Goal: Entertainment & Leisure: Consume media (video, audio)

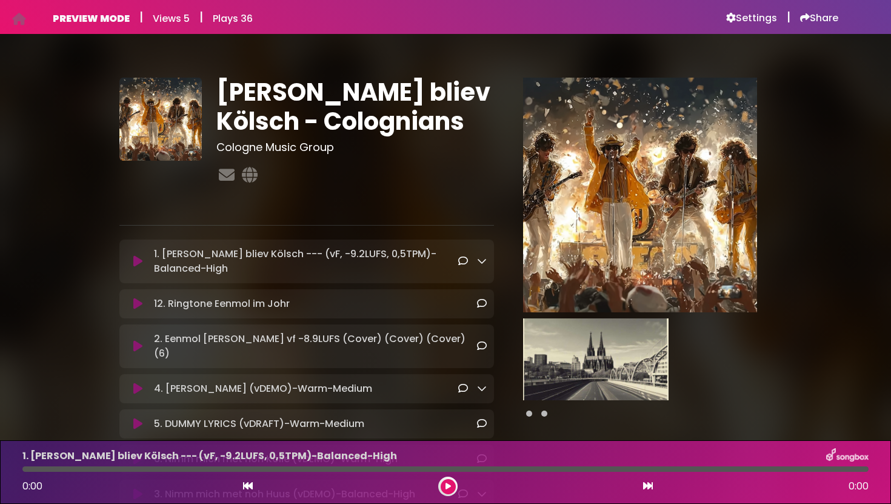
click at [138, 259] on icon at bounding box center [137, 261] width 9 height 12
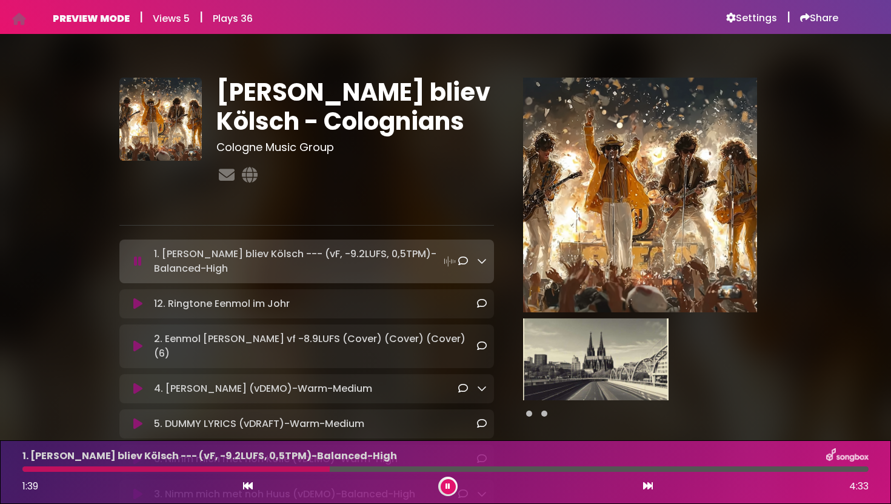
click at [139, 299] on icon at bounding box center [137, 304] width 9 height 12
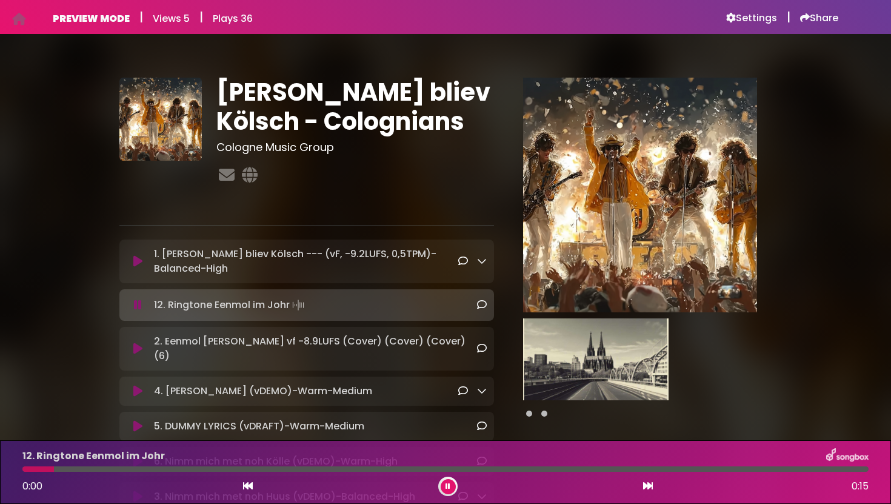
click at [140, 257] on icon at bounding box center [137, 261] width 9 height 12
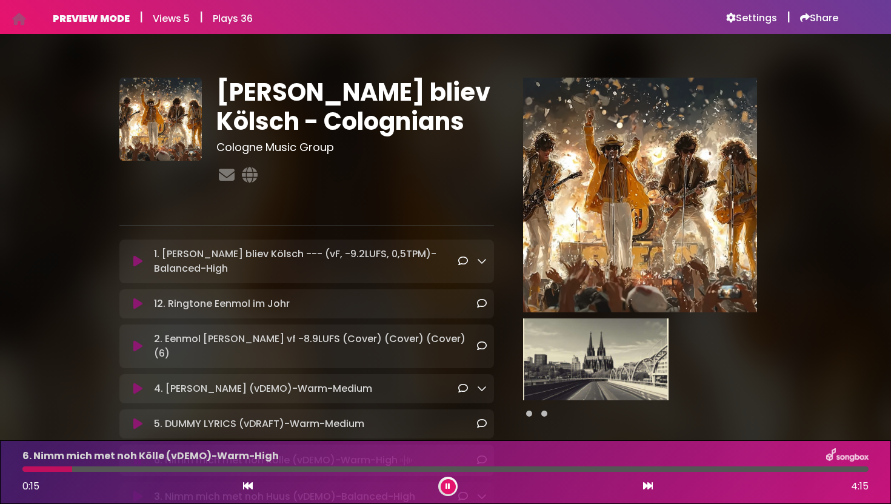
click at [138, 260] on icon at bounding box center [137, 261] width 9 height 12
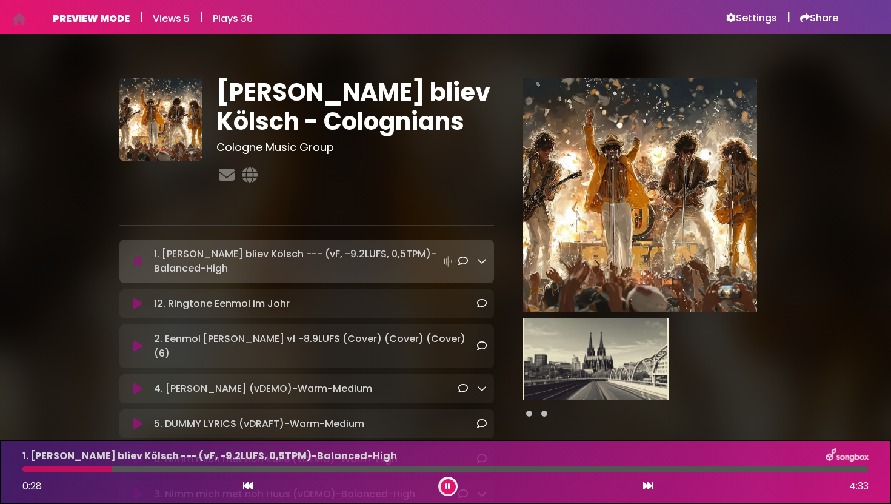
click at [139, 341] on icon at bounding box center [137, 346] width 9 height 12
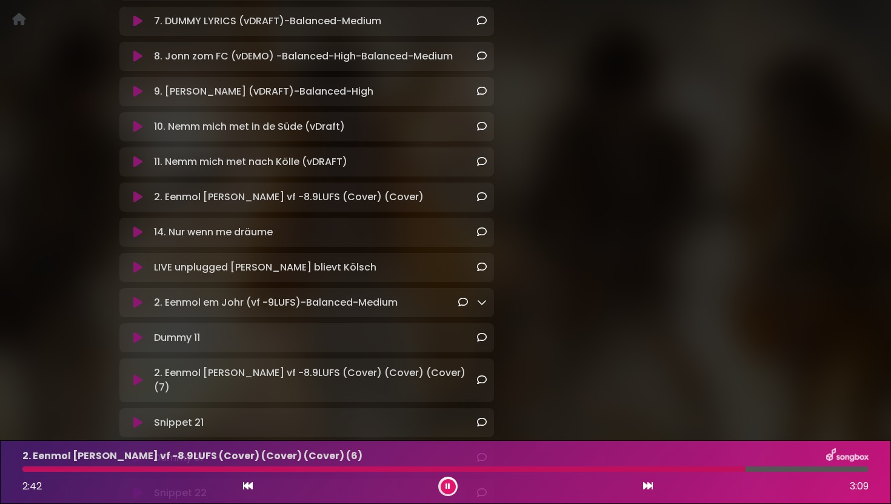
scroll to position [511, 0]
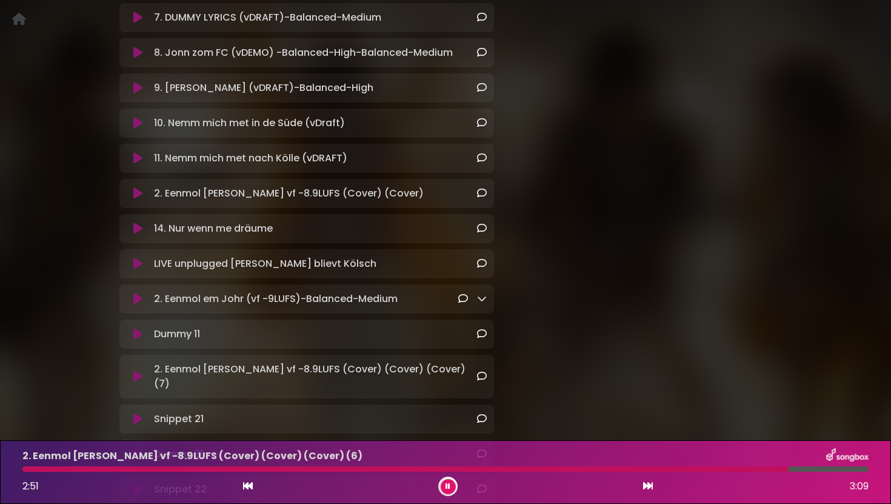
click at [139, 258] on icon at bounding box center [137, 264] width 9 height 12
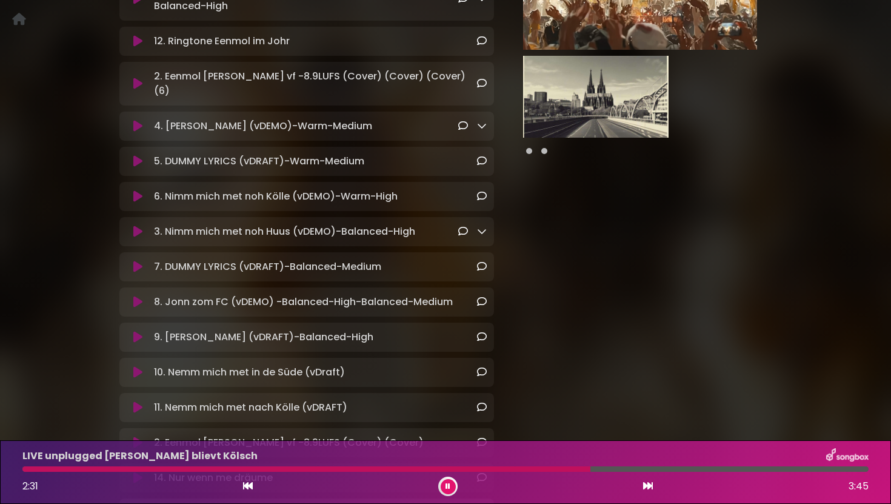
scroll to position [258, 0]
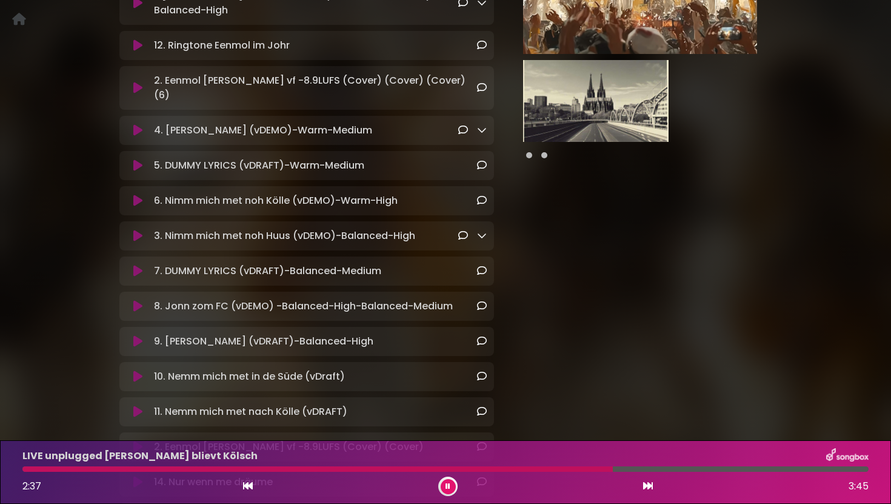
click at [139, 300] on icon at bounding box center [137, 306] width 9 height 12
click at [140, 300] on icon at bounding box center [137, 306] width 9 height 12
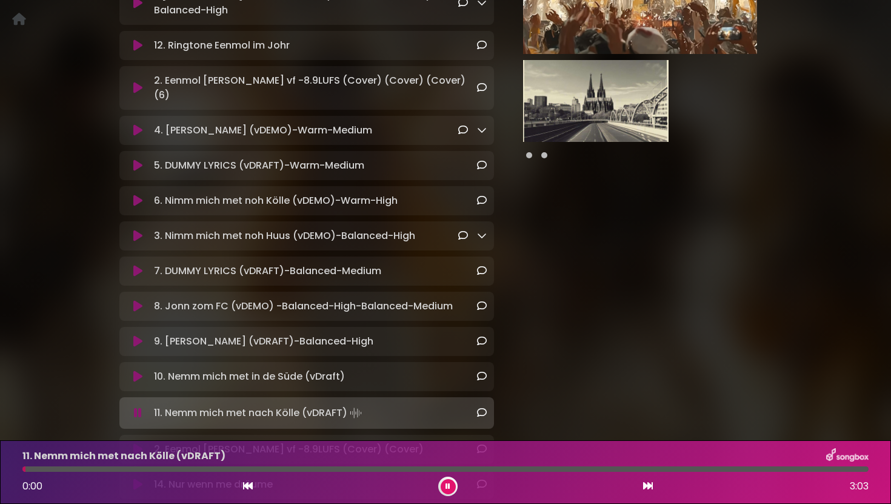
click at [448, 487] on icon at bounding box center [447, 485] width 5 height 7
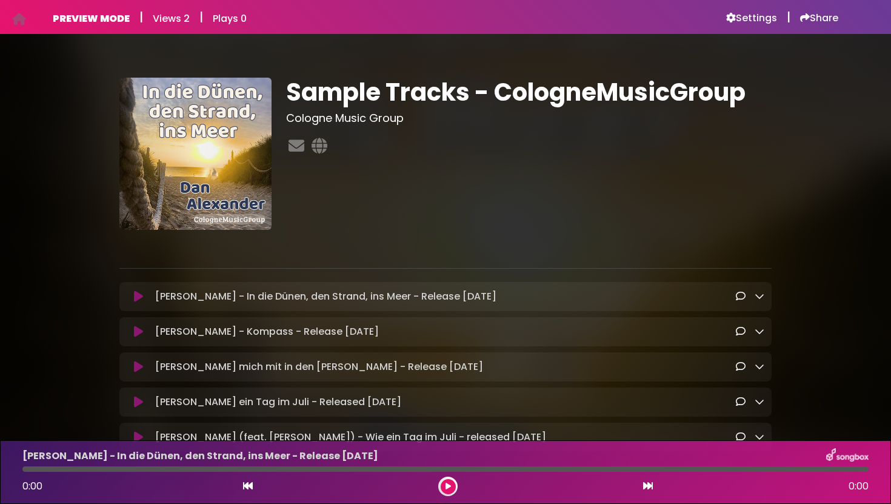
click at [94, 16] on h6 "PREVIEW MODE" at bounding box center [91, 19] width 77 height 12
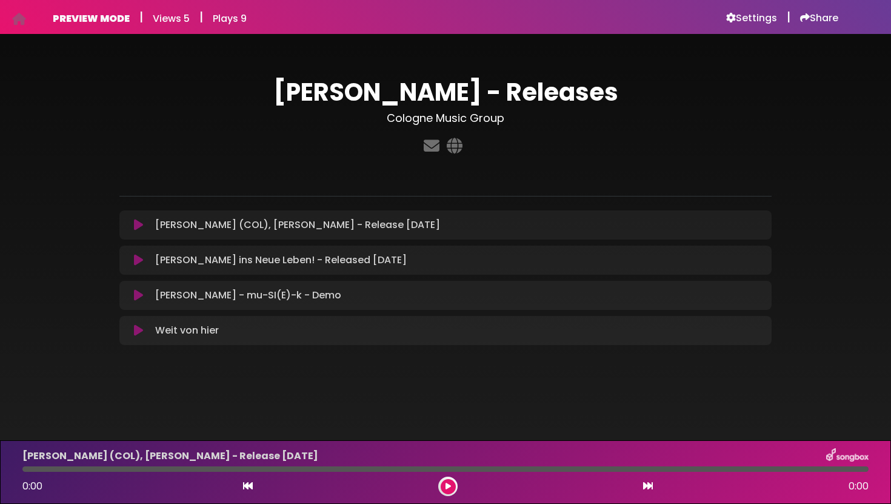
click at [141, 296] on icon at bounding box center [138, 295] width 9 height 12
click at [138, 298] on icon at bounding box center [138, 295] width 9 height 12
